Goal: Browse casually: Explore the website without a specific task or goal

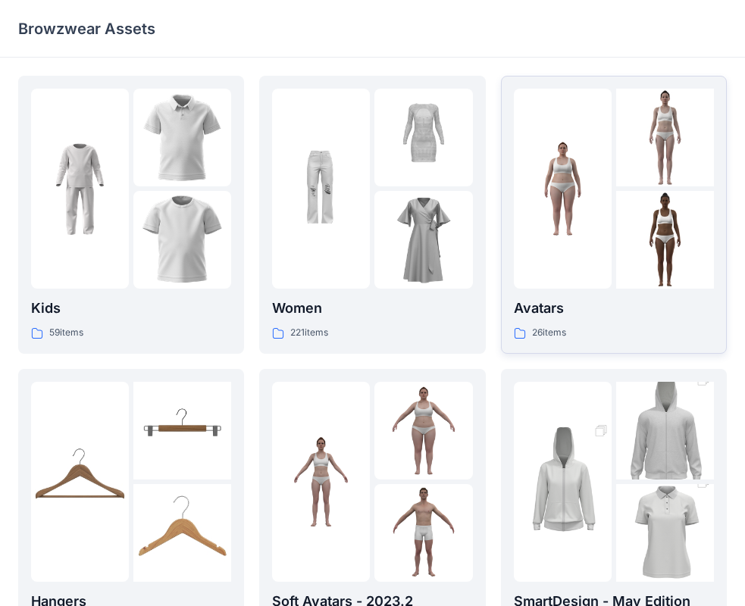
click at [594, 241] on div at bounding box center [563, 189] width 98 height 200
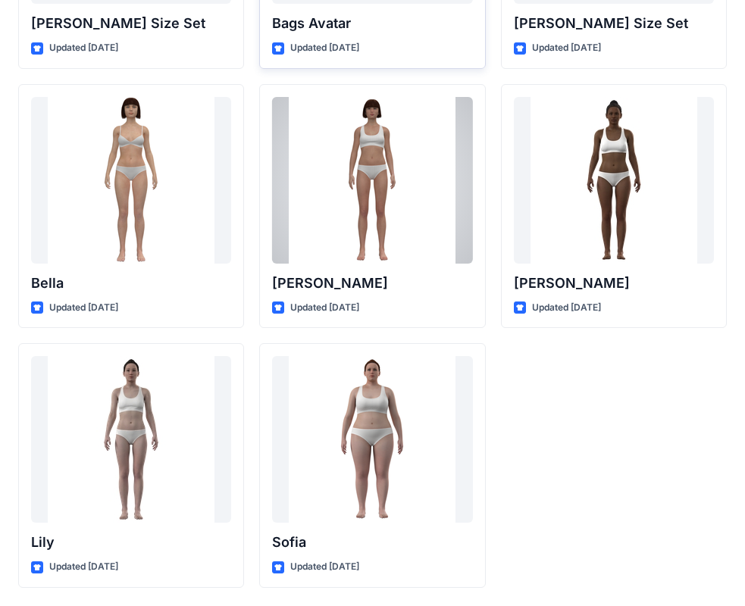
scroll to position [1405, 0]
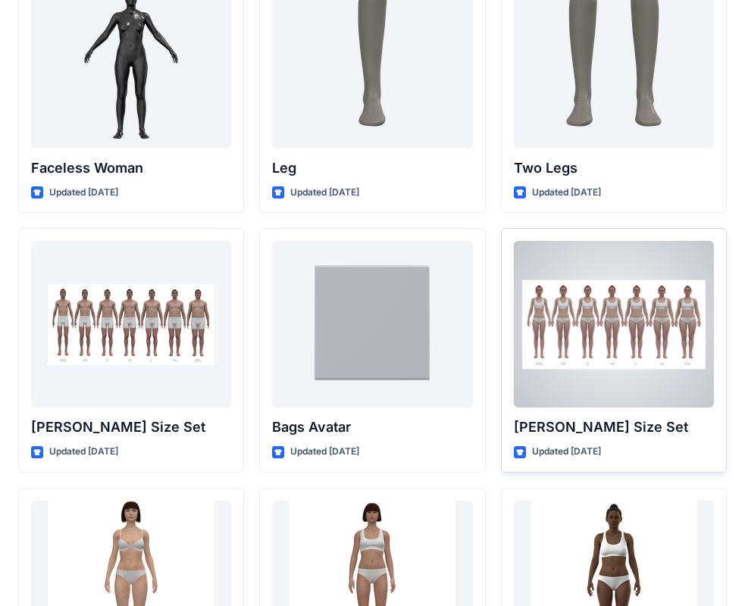
click at [587, 274] on div at bounding box center [614, 324] width 200 height 167
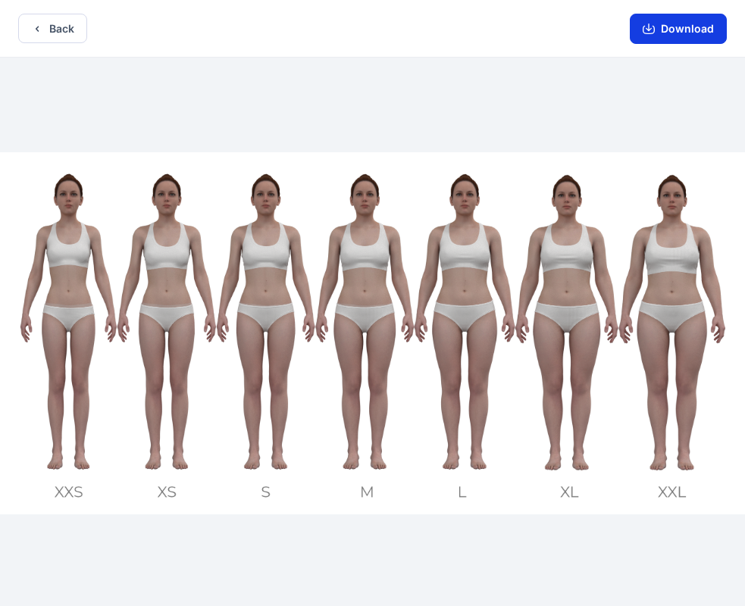
click at [691, 23] on button "Download" at bounding box center [678, 29] width 97 height 30
click at [55, 25] on button "Back" at bounding box center [52, 29] width 69 height 30
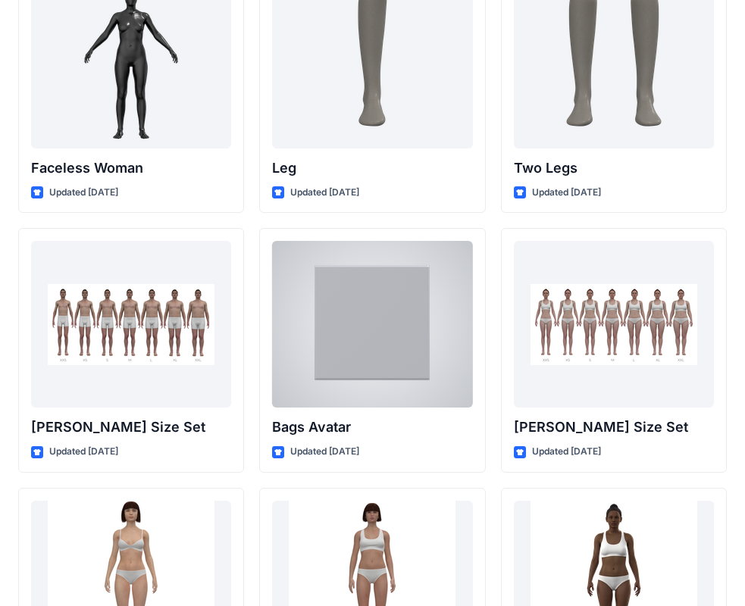
scroll to position [1809, 0]
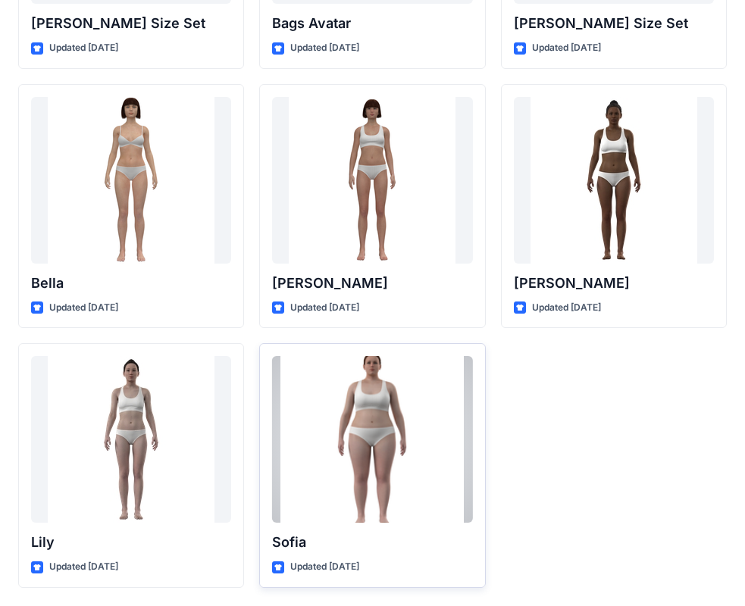
click at [346, 439] on div at bounding box center [372, 439] width 200 height 167
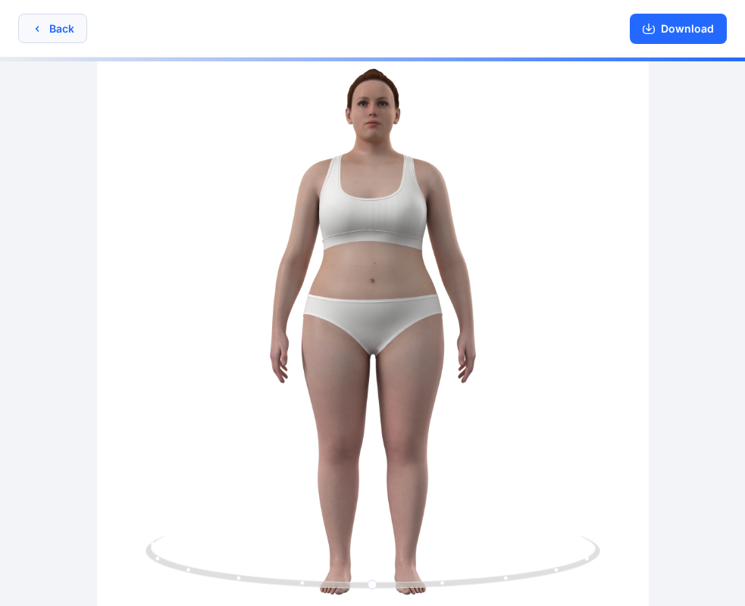
click at [54, 25] on button "Back" at bounding box center [52, 29] width 69 height 30
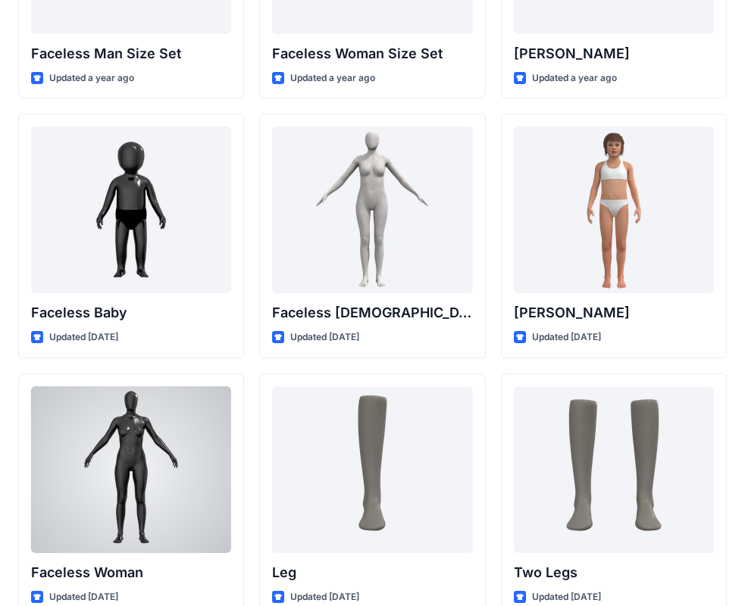
scroll to position [799, 0]
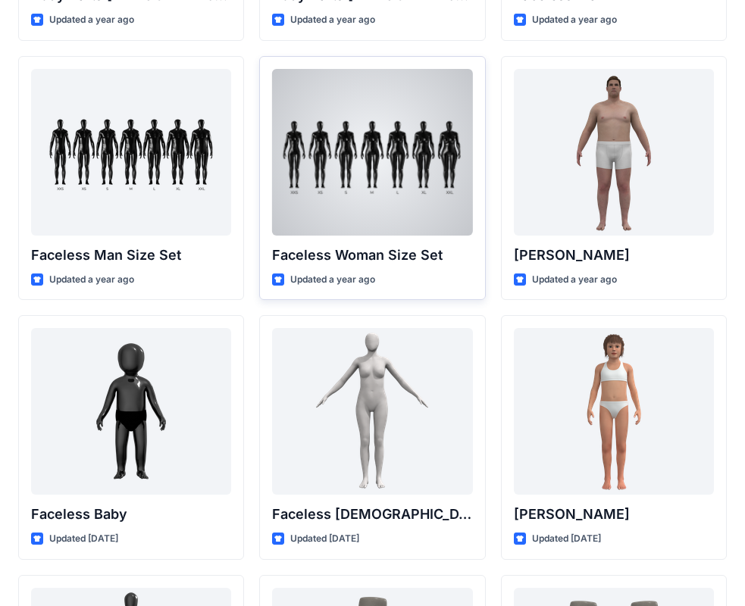
click at [356, 187] on div at bounding box center [372, 152] width 200 height 167
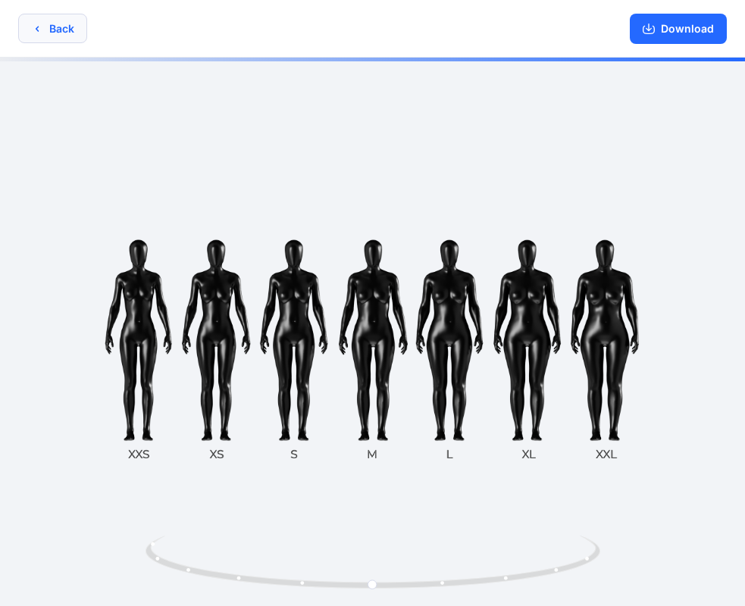
click at [63, 24] on button "Back" at bounding box center [52, 29] width 69 height 30
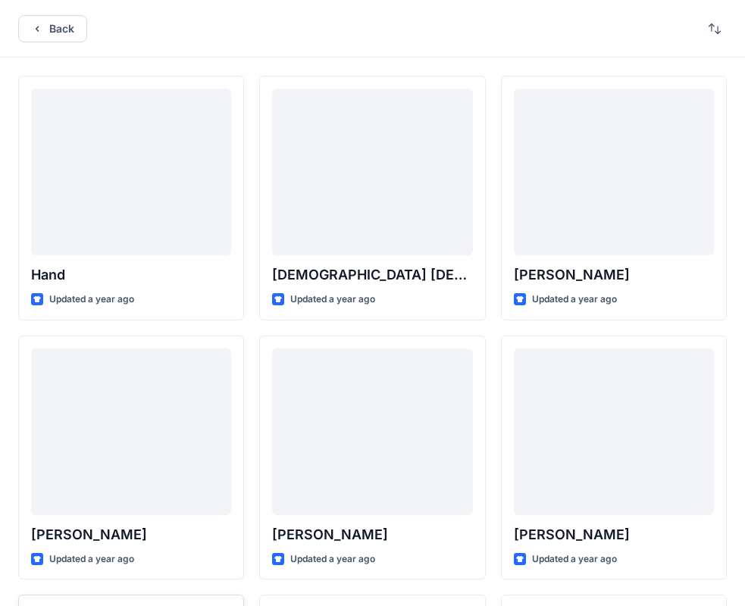
scroll to position [799, 0]
